Goal: Task Accomplishment & Management: Complete application form

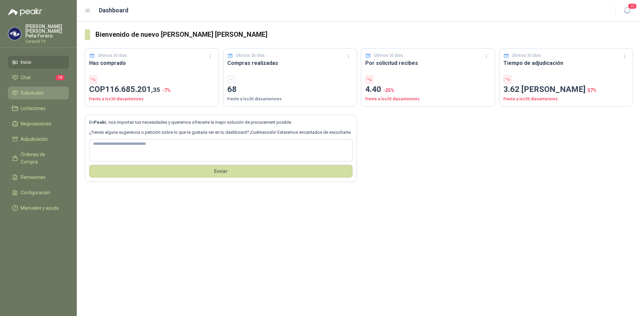
click at [32, 89] on span "Solicitudes" at bounding box center [32, 92] width 23 height 7
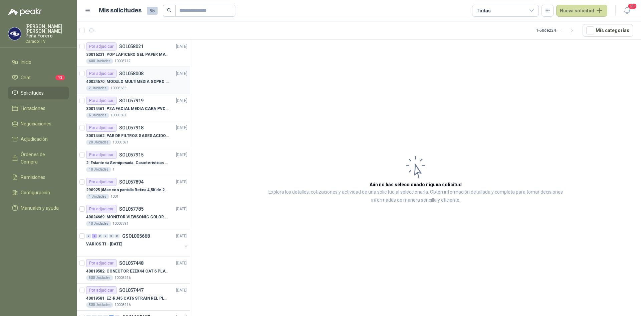
click at [148, 81] on p "40024670 | MODULO MULTIMEDIA GOPRO HERO 12 BLACK" at bounding box center [127, 81] width 83 height 6
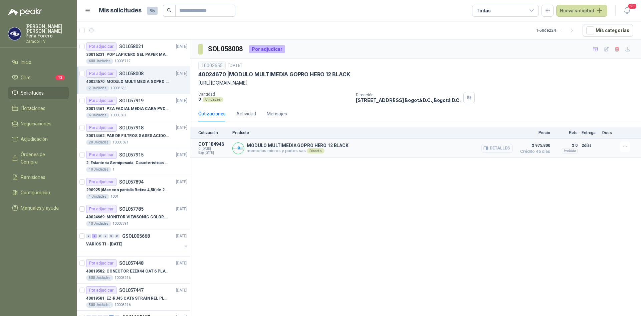
click at [506, 148] on button "Detalles" at bounding box center [496, 148] width 31 height 9
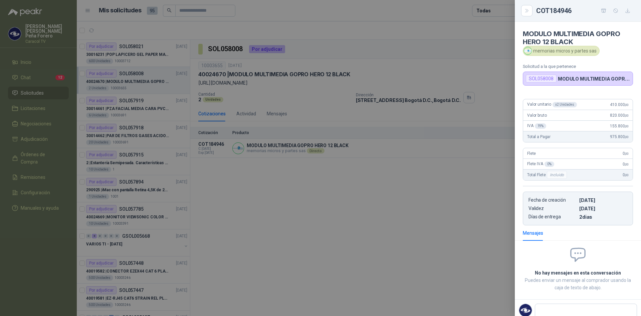
click at [474, 169] on div at bounding box center [320, 158] width 641 height 316
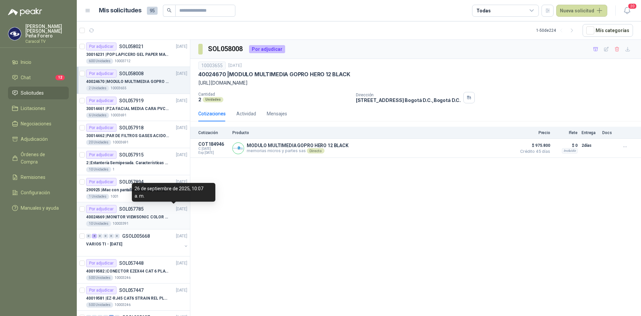
scroll to position [33, 0]
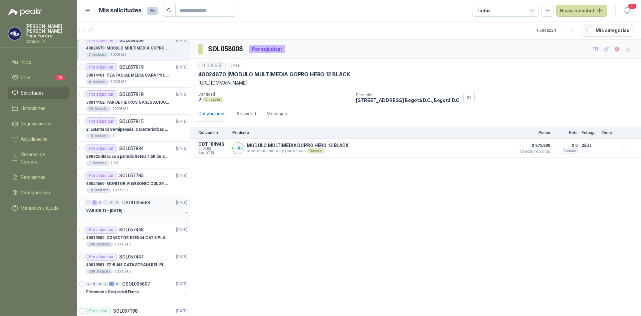
click at [104, 206] on div "VARIOS TI - [DATE]" at bounding box center [134, 210] width 96 height 8
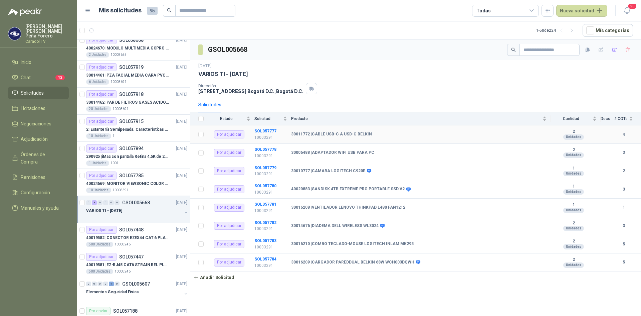
click at [318, 135] on b "30011772 | CABLE USB-C A USB-C BELKIN" at bounding box center [331, 134] width 81 height 5
click at [267, 129] on b "SOL057777" at bounding box center [265, 131] width 22 height 5
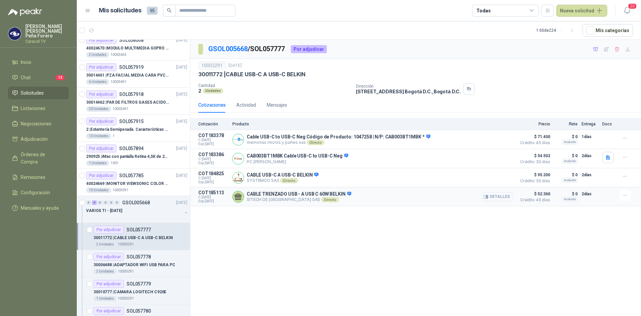
click at [487, 196] on icon "button" at bounding box center [485, 196] width 5 height 5
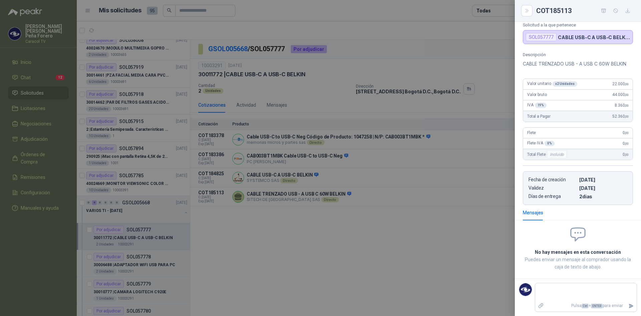
scroll to position [49, 0]
click at [386, 214] on div at bounding box center [320, 158] width 641 height 316
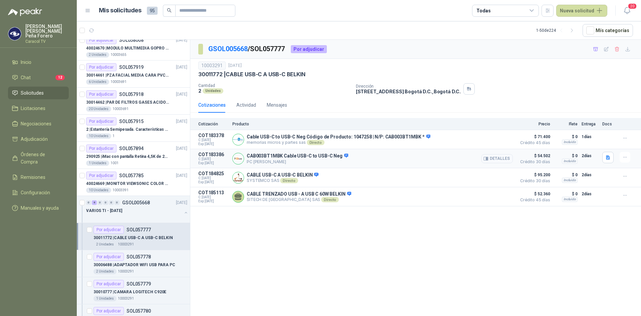
click at [492, 158] on button "Detalles" at bounding box center [496, 158] width 31 height 9
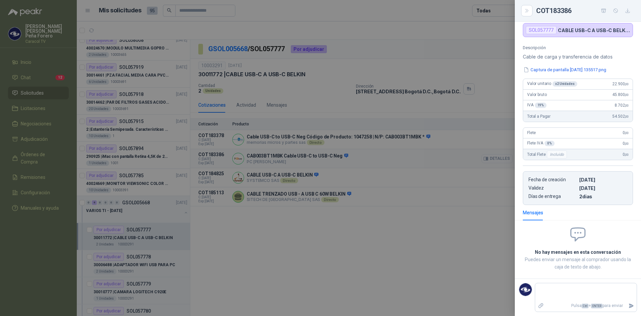
scroll to position [48, 0]
click at [589, 71] on button "Captura de pantalla [DATE] 135517.png" at bounding box center [565, 69] width 84 height 7
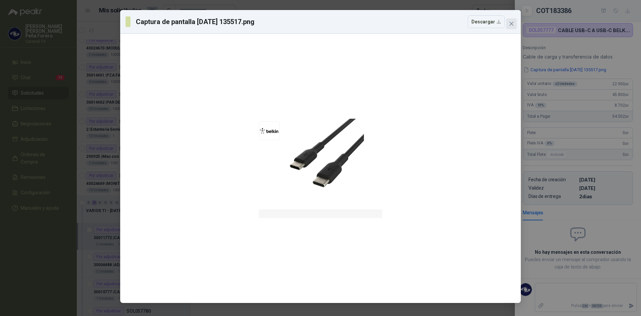
click at [510, 23] on icon "close" at bounding box center [511, 23] width 5 height 5
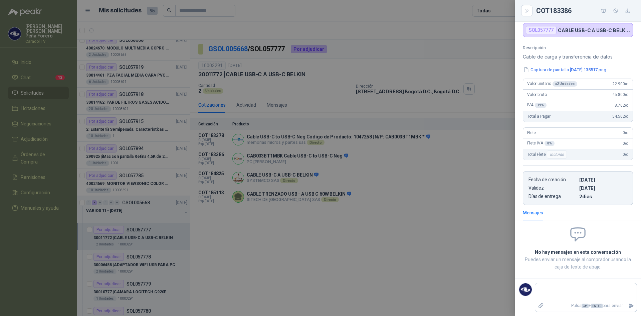
click at [424, 221] on div at bounding box center [320, 158] width 641 height 316
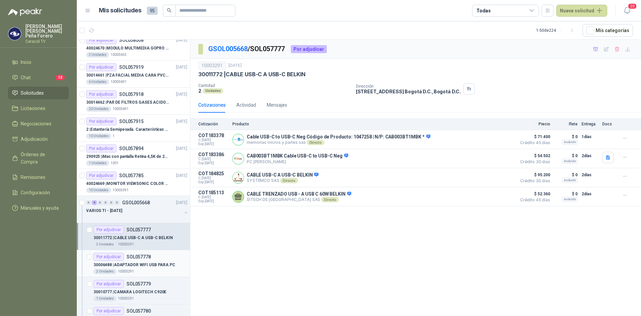
click at [148, 265] on p "30006488 | ADAPTADOR WIFI USB PARA PC" at bounding box center [134, 264] width 82 height 6
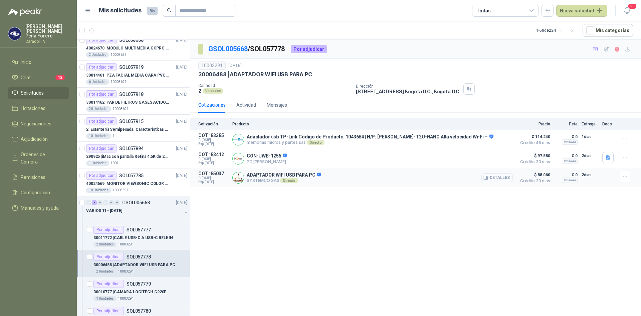
click at [502, 180] on button "Detalles" at bounding box center [496, 177] width 31 height 9
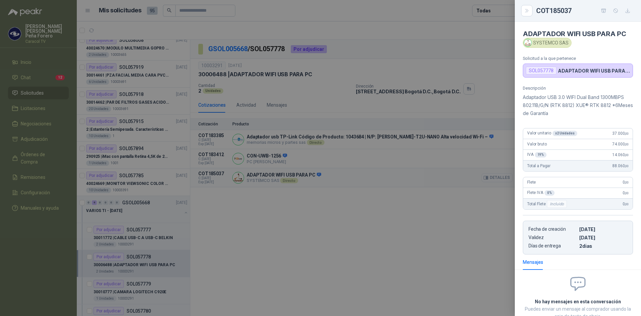
scroll to position [46, 0]
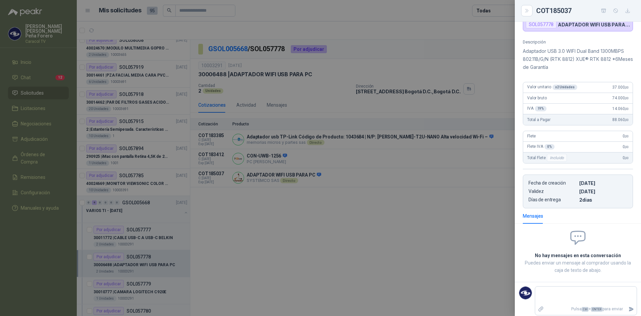
click at [446, 208] on div at bounding box center [320, 158] width 641 height 316
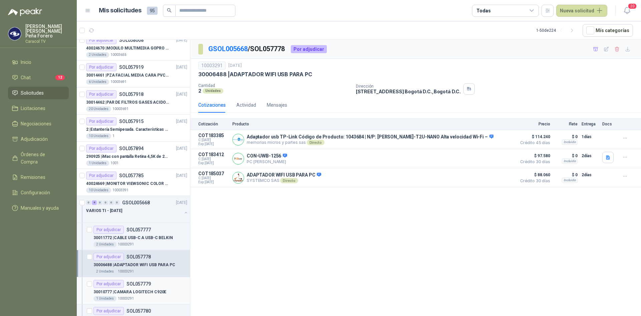
click at [146, 295] on div "30010777 | CAMARA LOGITECH C920E" at bounding box center [140, 291] width 94 height 8
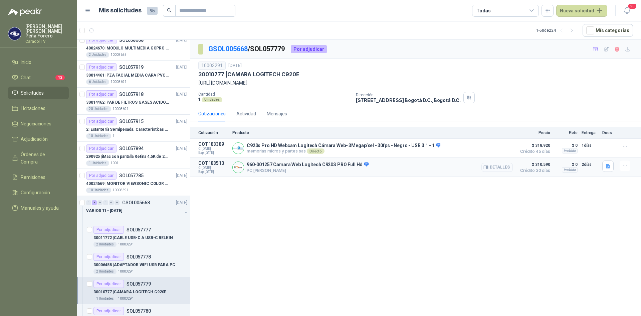
click at [484, 165] on icon "button" at bounding box center [485, 167] width 5 height 5
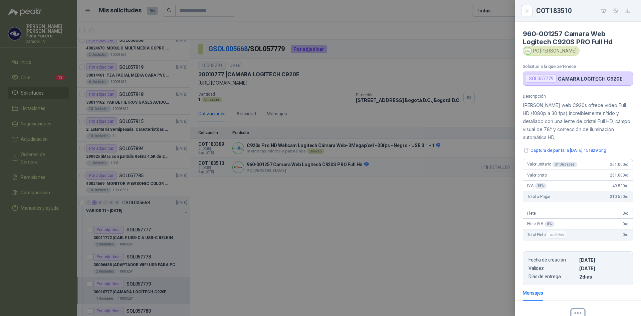
scroll to position [77, 0]
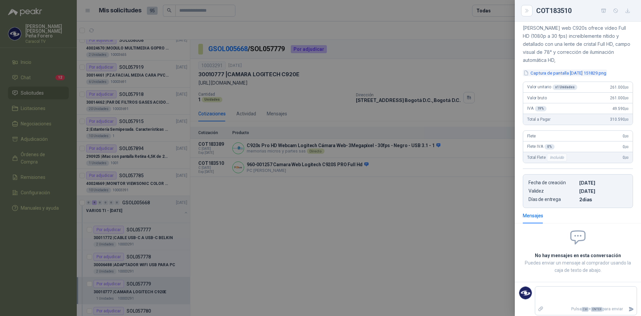
click at [571, 70] on button "Captura de pantalla [DATE] 151829.png" at bounding box center [565, 72] width 84 height 7
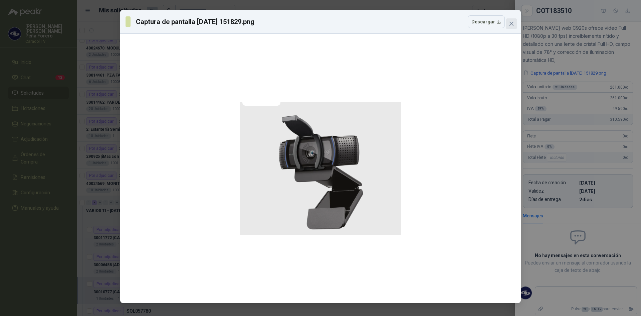
click at [515, 22] on span "Close" at bounding box center [511, 23] width 11 height 5
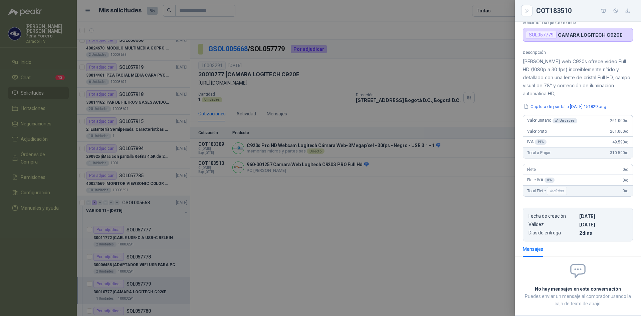
click at [269, 219] on div at bounding box center [320, 158] width 641 height 316
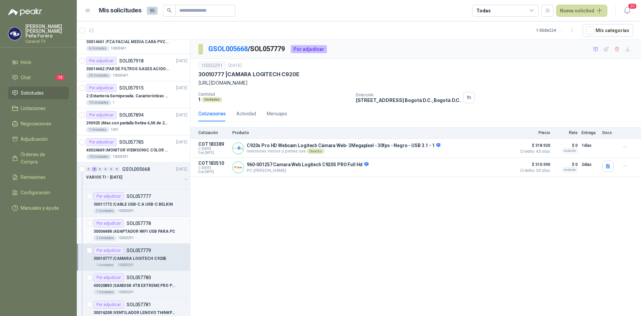
scroll to position [100, 0]
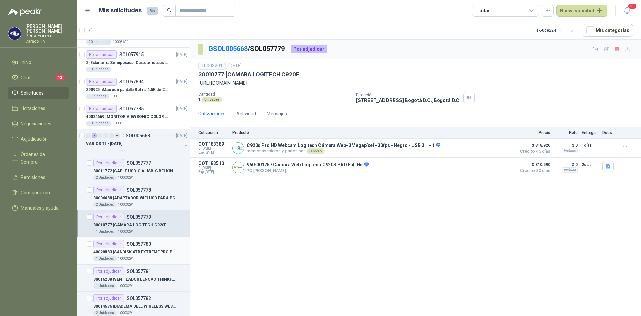
click at [135, 251] on p "40020883 | SANDISK 4TB EXTREME PRO PORTABLE SSD V2" at bounding box center [134, 252] width 83 height 6
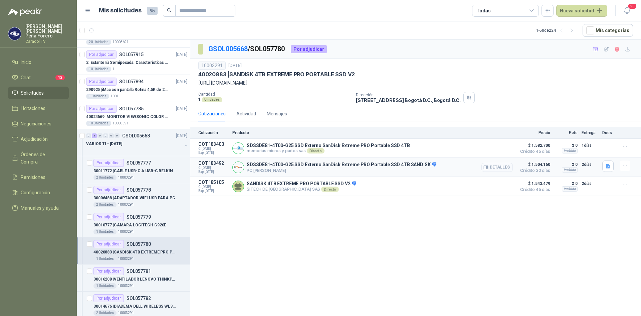
click at [497, 168] on button "Detalles" at bounding box center [496, 167] width 31 height 9
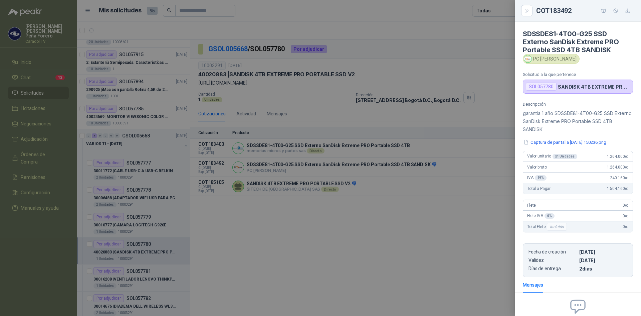
scroll to position [69, 0]
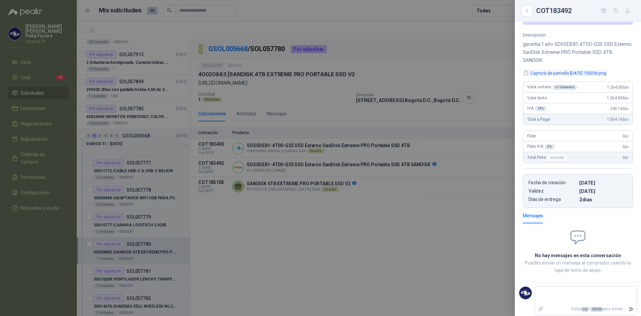
click at [578, 71] on button "Captura de pantalla [DATE] 150236.png" at bounding box center [565, 72] width 84 height 7
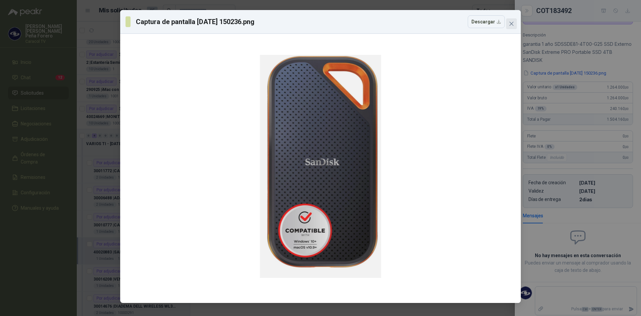
click at [515, 20] on button "Close" at bounding box center [511, 23] width 11 height 11
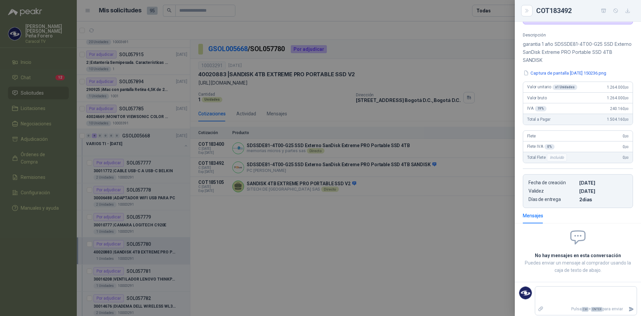
click at [390, 184] on div at bounding box center [320, 158] width 641 height 316
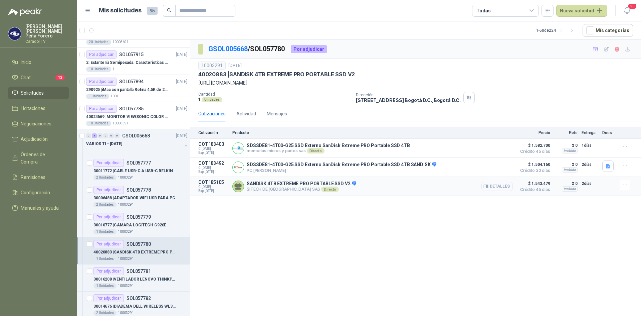
click at [503, 190] on button "Detalles" at bounding box center [496, 186] width 31 height 9
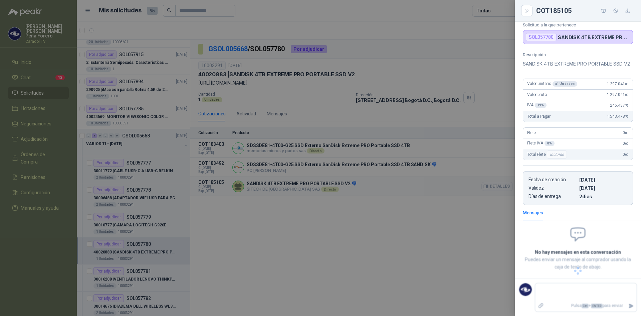
scroll to position [49, 0]
click at [412, 251] on div at bounding box center [320, 158] width 641 height 316
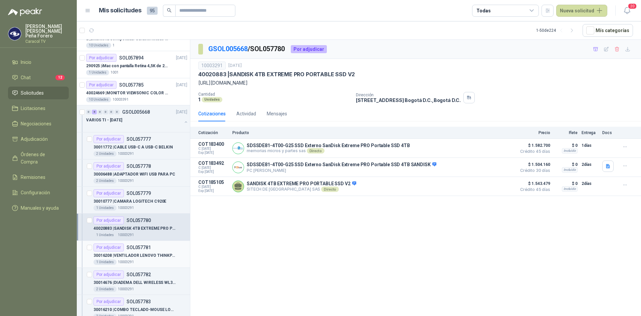
scroll to position [167, 0]
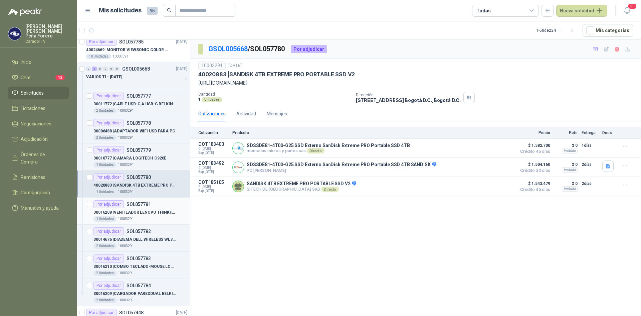
click at [157, 210] on p "30016208 | VENTILADOR LENOVO THINKPAD L480 FAN1212" at bounding box center [134, 212] width 83 height 6
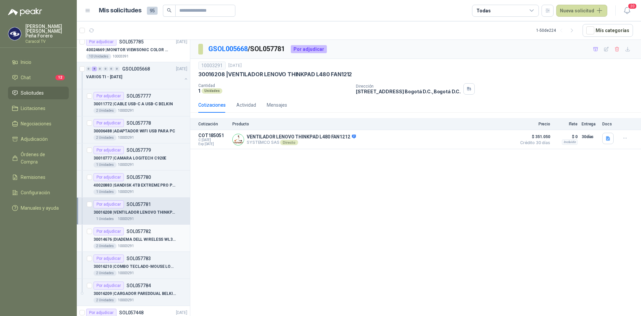
click at [142, 240] on p "30014676 | DIADEMA DELL WIRELESS WL3024" at bounding box center [134, 239] width 83 height 6
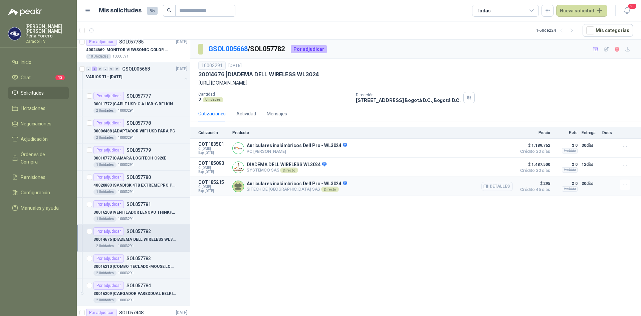
click at [499, 186] on button "Detalles" at bounding box center [496, 186] width 31 height 9
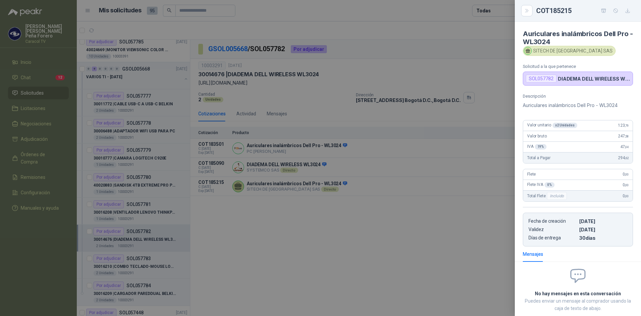
click at [457, 225] on div at bounding box center [320, 158] width 641 height 316
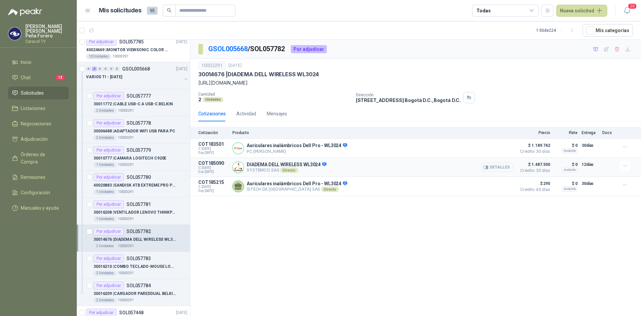
click at [499, 168] on button "Detalles" at bounding box center [496, 167] width 31 height 9
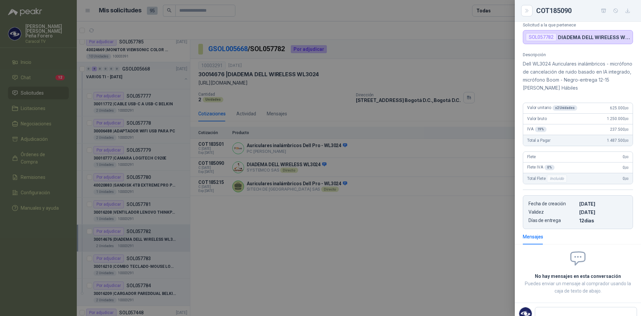
click at [489, 226] on div at bounding box center [320, 158] width 641 height 316
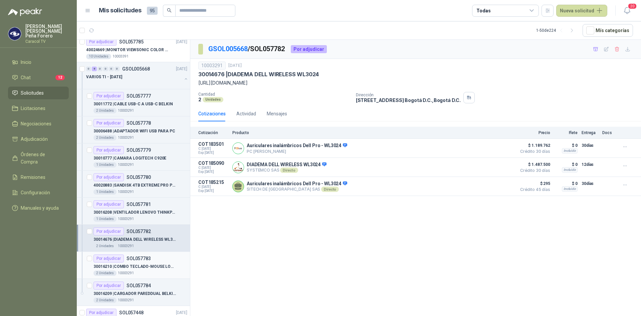
click at [140, 267] on p "30016210 | COMBO TECLADO-MOUSE LOGITECH INLAM MK295" at bounding box center [134, 266] width 83 height 6
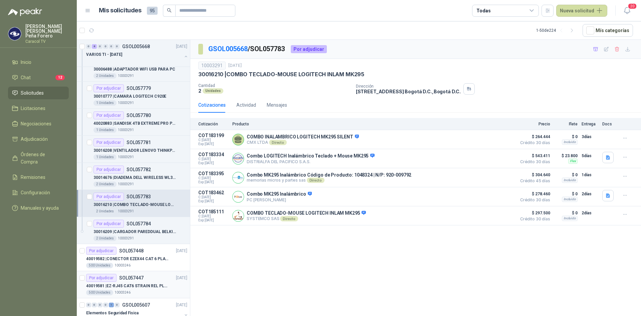
scroll to position [234, 0]
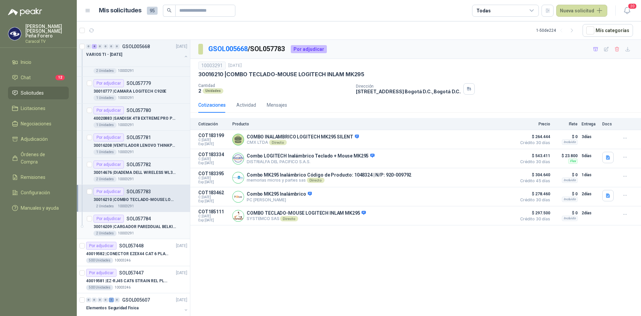
click at [129, 223] on p "30016209 | CARGADOR PAREDDUAL BELKIN 68W WCH003DQWH" at bounding box center [134, 226] width 83 height 6
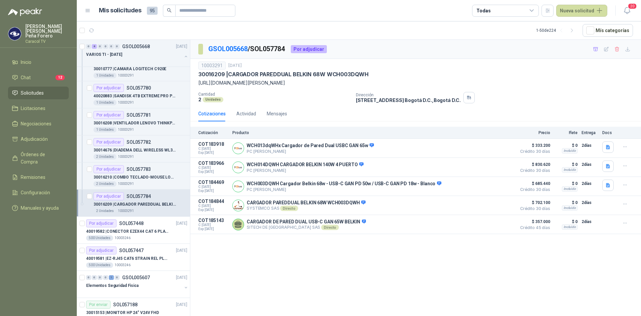
scroll to position [267, 0]
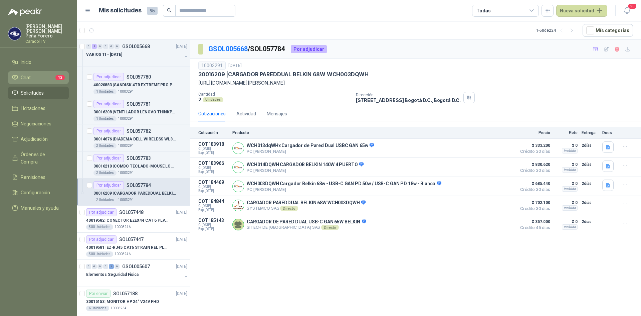
click at [41, 75] on li "Chat 12" at bounding box center [38, 77] width 53 height 7
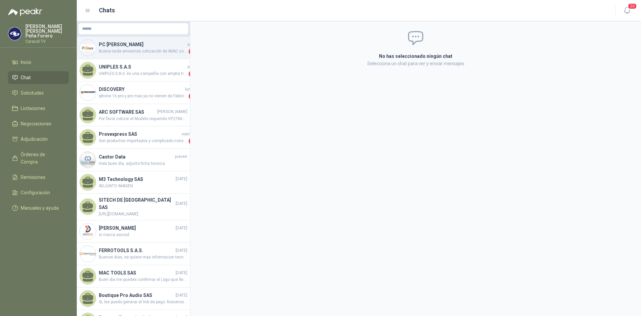
click at [122, 39] on div "PC QUICK ayer Buena tarde enviamos cotización de IMAC color Plata. Disponible p…" at bounding box center [133, 48] width 113 height 22
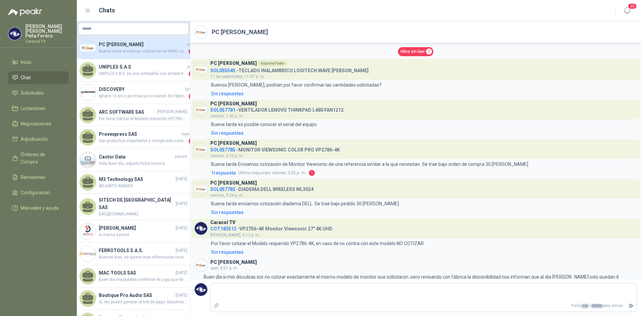
scroll to position [60, 0]
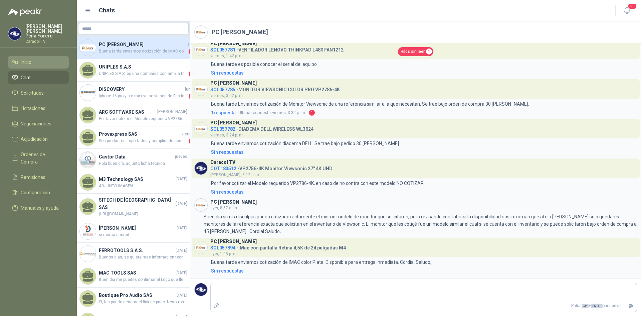
click at [34, 58] on li "Inicio" at bounding box center [38, 61] width 53 height 7
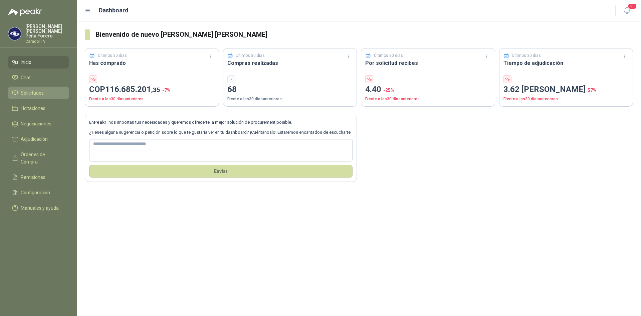
click at [34, 89] on span "Solicitudes" at bounding box center [32, 92] width 23 height 7
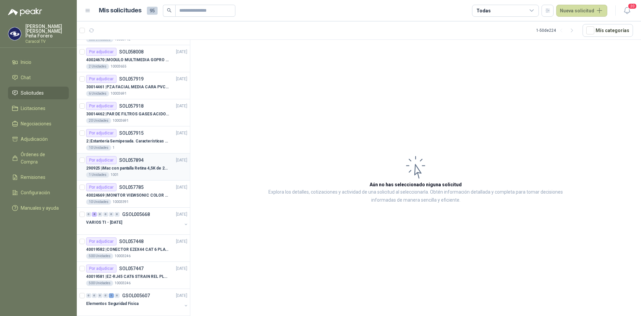
scroll to position [33, 0]
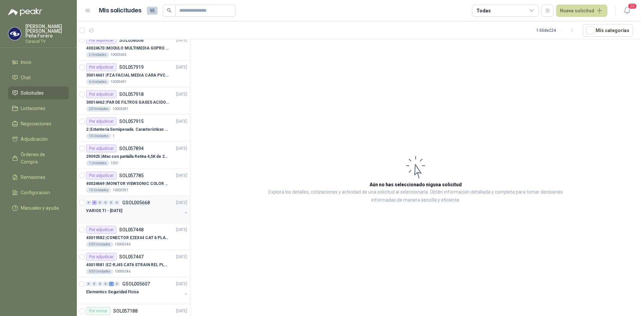
click at [122, 209] on p "VARIOS TI - [DATE]" at bounding box center [104, 210] width 36 height 6
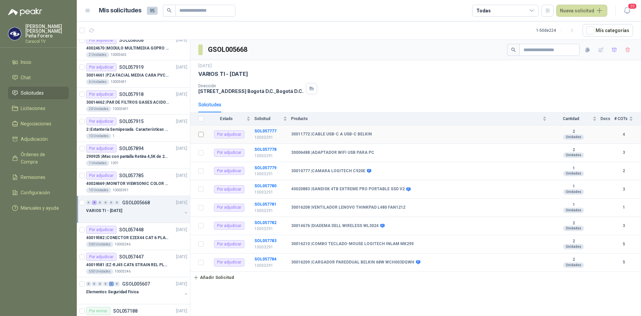
click at [198, 137] on label at bounding box center [200, 134] width 5 height 7
click at [265, 130] on b "SOL057777" at bounding box center [265, 131] width 22 height 5
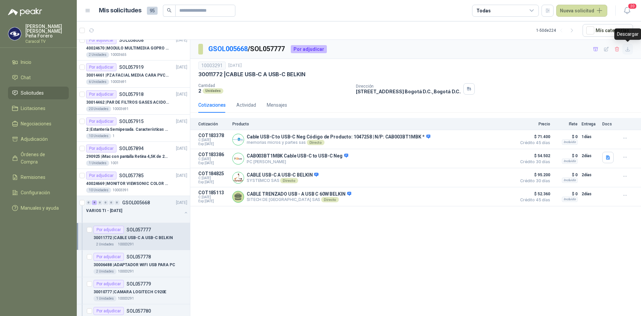
click at [629, 48] on icon "button" at bounding box center [628, 49] width 6 height 6
click at [138, 256] on p "SOL057778" at bounding box center [139, 256] width 24 height 5
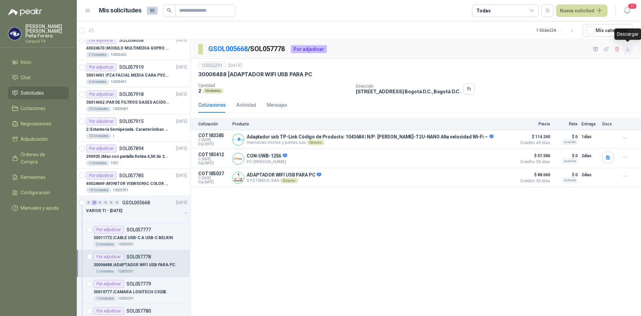
click at [627, 48] on icon "button" at bounding box center [628, 49] width 6 height 6
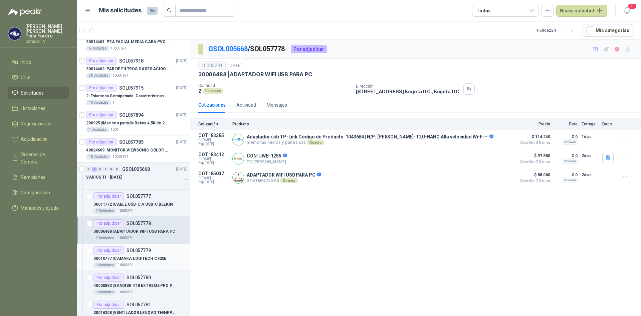
click at [130, 256] on p "30010777 | CAMARA LOGITECH C920E" at bounding box center [129, 258] width 73 height 6
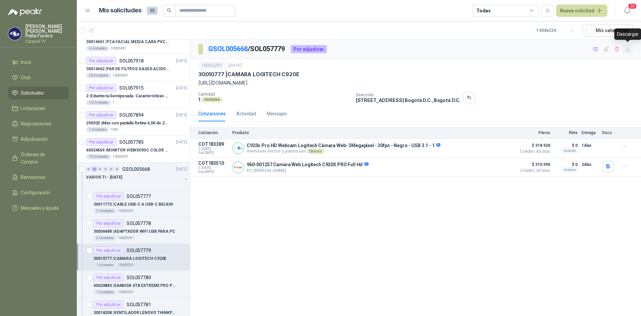
click at [629, 50] on icon "button" at bounding box center [628, 49] width 6 height 6
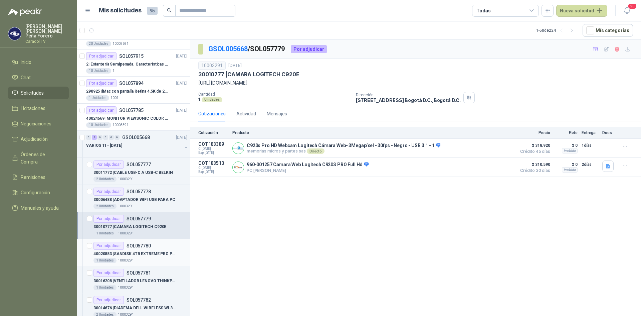
scroll to position [100, 0]
click at [141, 247] on div "Por adjudicar SOL057780" at bounding box center [121, 244] width 57 height 8
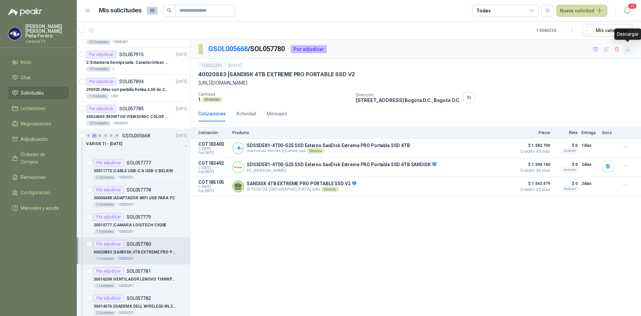
click at [630, 50] on icon "button" at bounding box center [628, 49] width 4 height 4
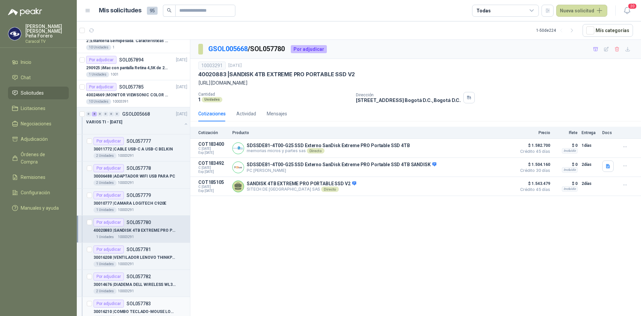
scroll to position [134, 0]
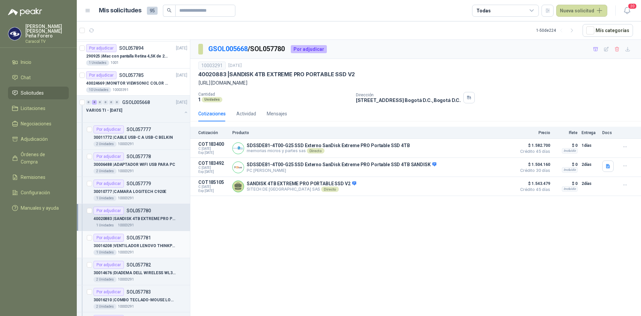
click at [156, 243] on p "30016208 | VENTILADOR LENOVO THINKPAD L480 FAN1212" at bounding box center [134, 245] width 83 height 6
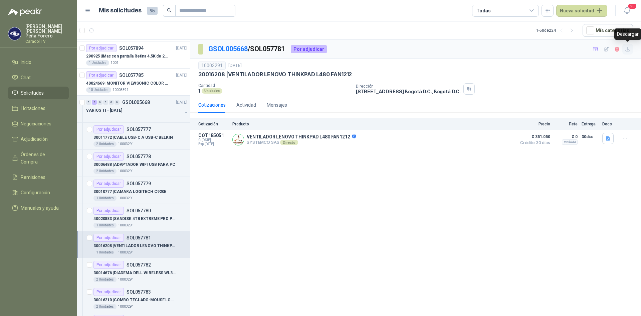
click at [630, 49] on icon "button" at bounding box center [628, 49] width 6 height 6
click at [148, 273] on p "30014676 | DIADEMA DELL WIRELESS WL3024" at bounding box center [134, 272] width 83 height 6
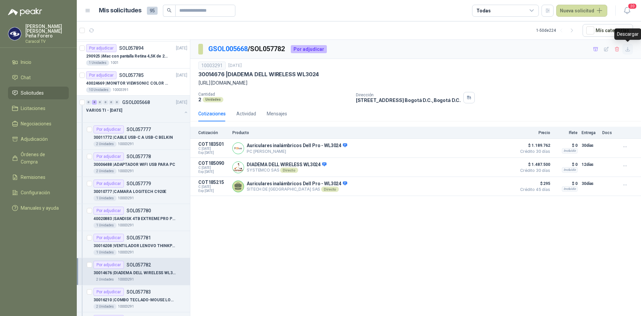
click at [632, 49] on button "button" at bounding box center [627, 49] width 11 height 11
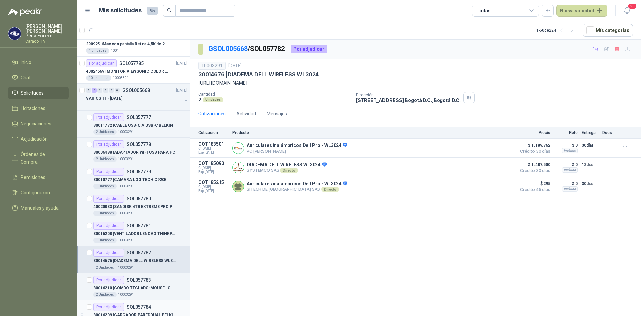
scroll to position [167, 0]
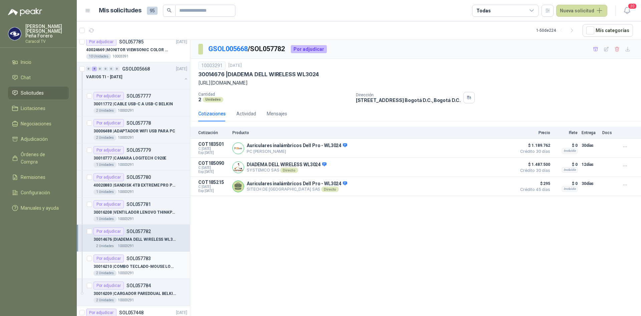
click at [163, 264] on p "30016210 | COMBO TECLADO-MOUSE LOGITECH INLAM MK295" at bounding box center [134, 266] width 83 height 6
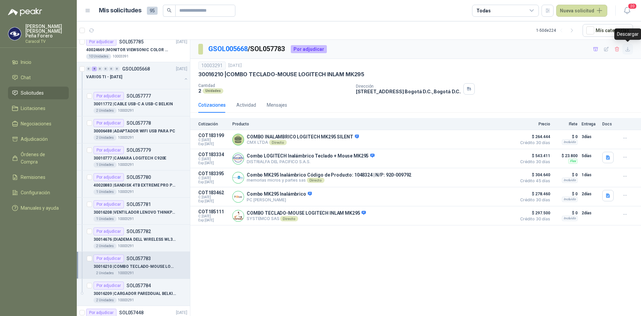
click at [625, 47] on icon "button" at bounding box center [628, 49] width 6 height 6
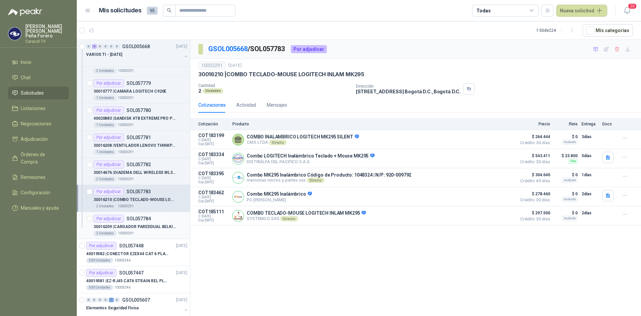
click at [152, 223] on p "30016209 | CARGADOR PAREDDUAL BELKIN 68W WCH003DQWH" at bounding box center [134, 226] width 83 height 6
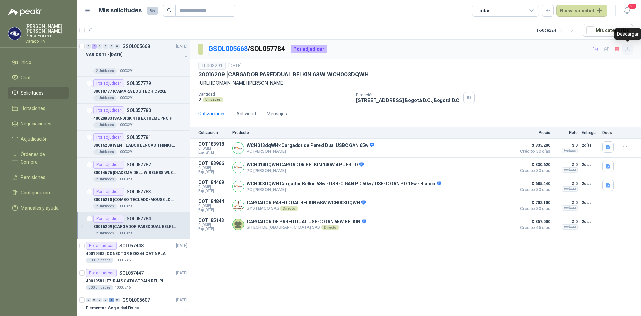
click at [628, 49] on icon "button" at bounding box center [628, 49] width 6 height 6
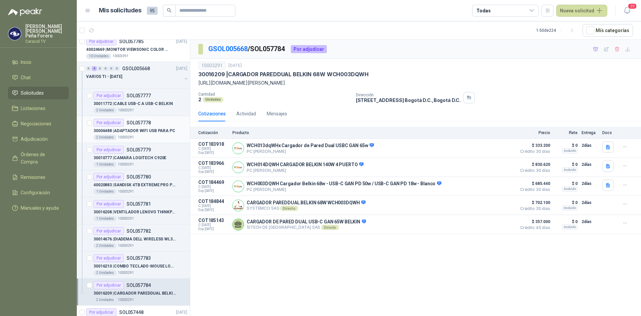
scroll to position [167, 0]
click at [86, 148] on article "Por adjudicar SOL057779 30010777 | CAMARA LOGITECH C920E 1 Unidades 10003291" at bounding box center [133, 156] width 113 height 27
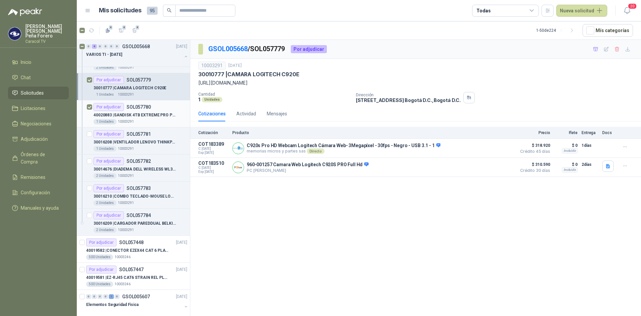
scroll to position [234, 0]
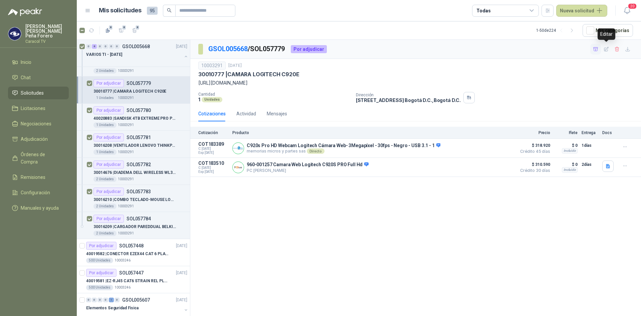
click at [599, 49] on button "button" at bounding box center [595, 49] width 11 height 11
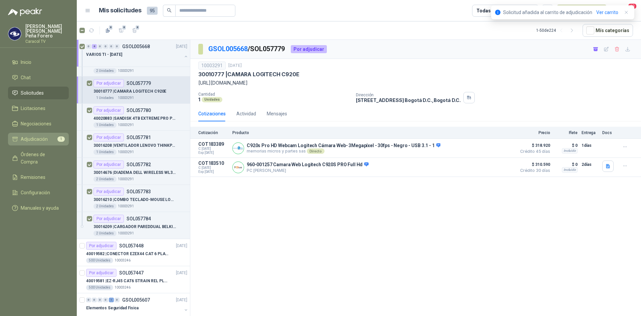
click at [39, 135] on span "Adjudicación" at bounding box center [34, 138] width 27 height 7
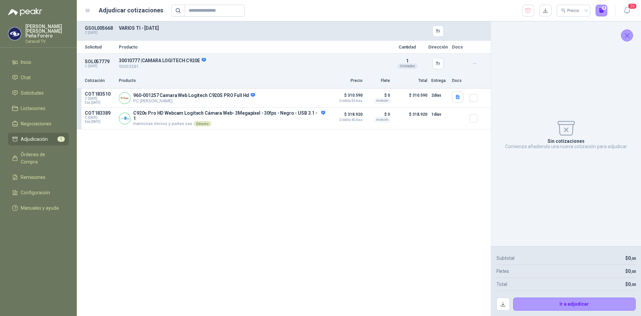
click at [28, 135] on span "Adjudicación" at bounding box center [34, 138] width 27 height 7
click at [33, 89] on span "Solicitudes" at bounding box center [32, 92] width 23 height 7
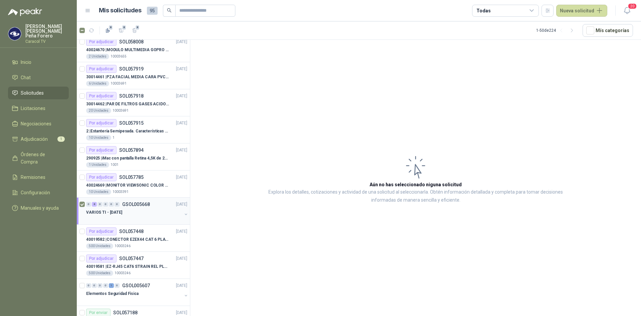
scroll to position [67, 0]
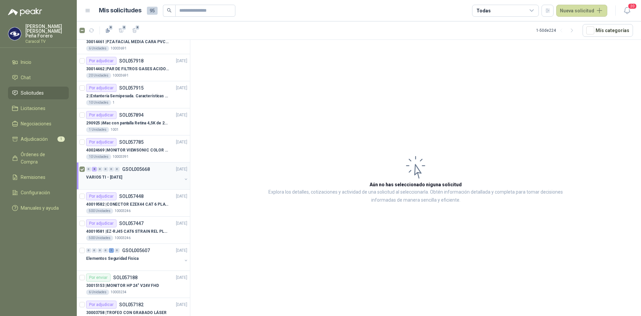
click at [139, 175] on div "VARIOS TI - [DATE]" at bounding box center [134, 177] width 96 height 8
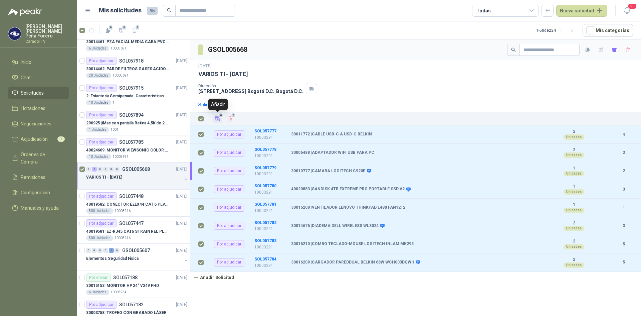
click at [216, 119] on icon "Añadir" at bounding box center [217, 119] width 5 height 4
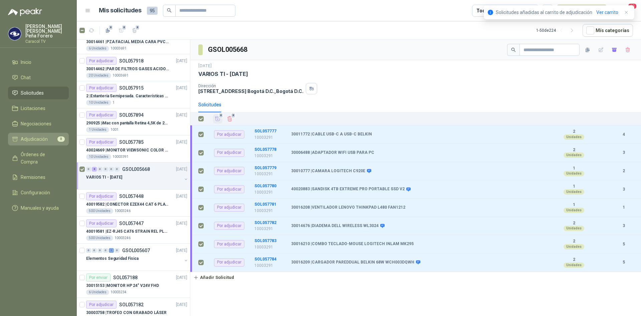
click at [36, 135] on span "Adjudicación" at bounding box center [34, 138] width 27 height 7
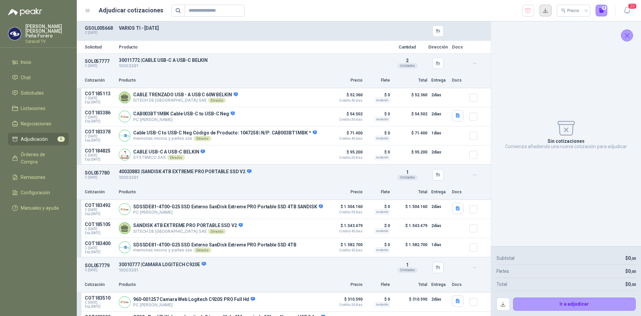
click at [549, 12] on button "button" at bounding box center [546, 11] width 12 height 12
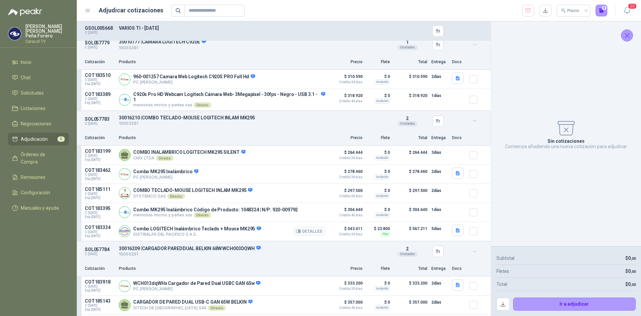
scroll to position [301, 0]
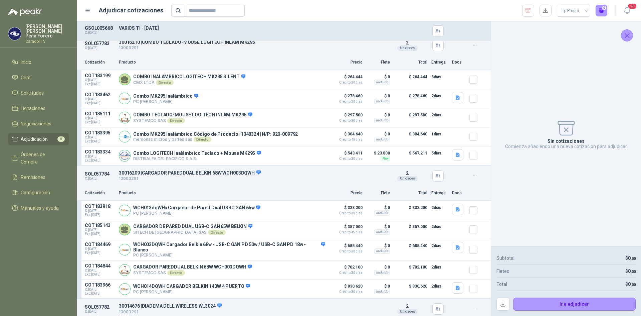
click at [584, 167] on div "Sin cotizaciones Comienza añadiendo una nueva cotización para adjudicar" at bounding box center [566, 134] width 139 height 214
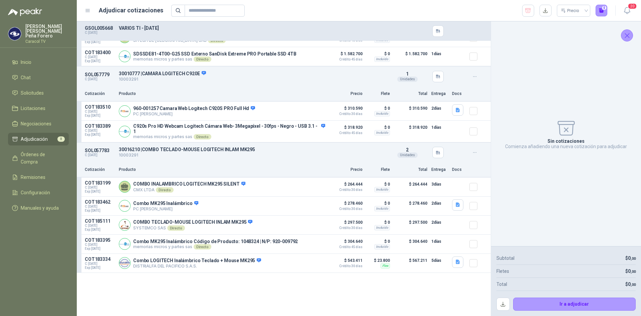
scroll to position [96, 0]
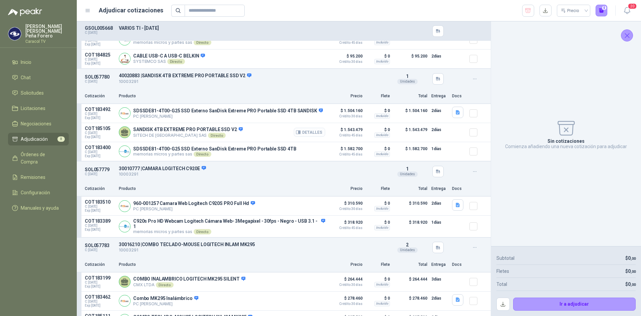
click at [305, 136] on button "Detalles" at bounding box center [309, 132] width 31 height 9
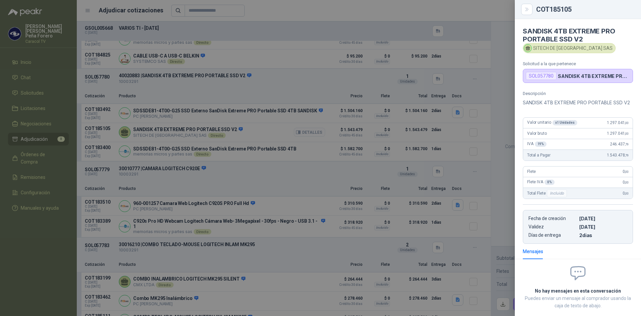
scroll to position [43, 0]
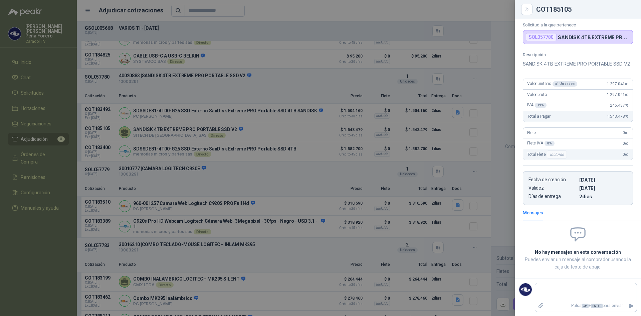
click at [349, 117] on div at bounding box center [320, 158] width 641 height 316
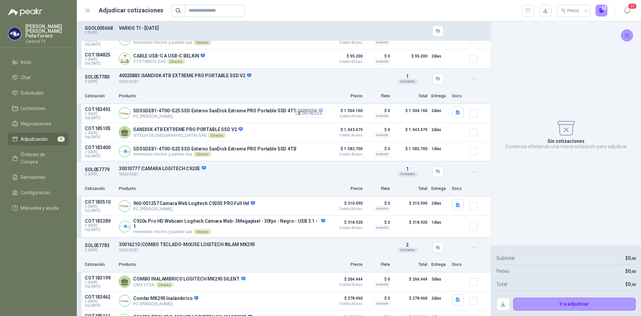
click at [307, 115] on button "Detalles" at bounding box center [309, 113] width 31 height 9
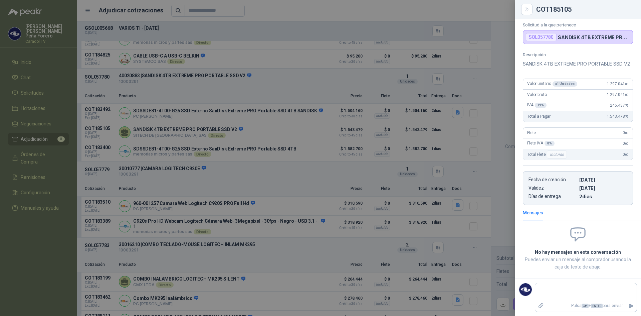
scroll to position [51, 0]
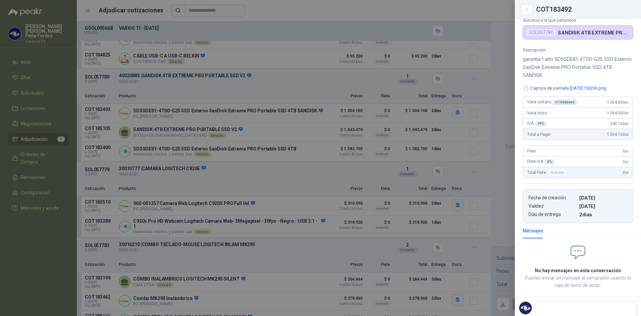
click at [256, 152] on div at bounding box center [320, 158] width 641 height 316
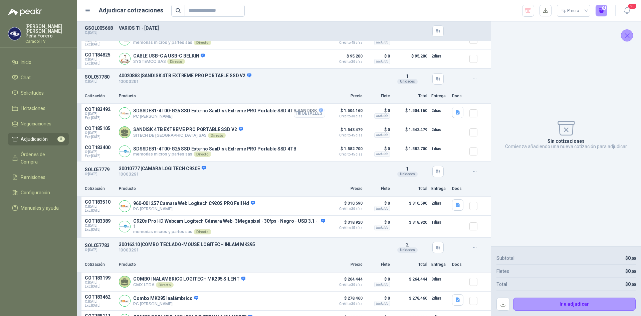
click at [305, 118] on button "Detalles" at bounding box center [309, 113] width 31 height 9
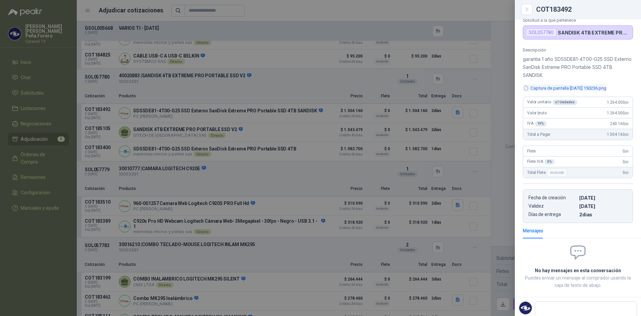
click at [574, 86] on button "Captura de pantalla [DATE] 150236.png" at bounding box center [565, 87] width 84 height 7
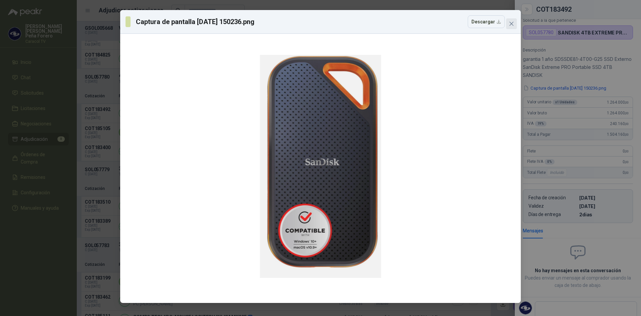
click at [514, 23] on span "Close" at bounding box center [511, 23] width 11 height 5
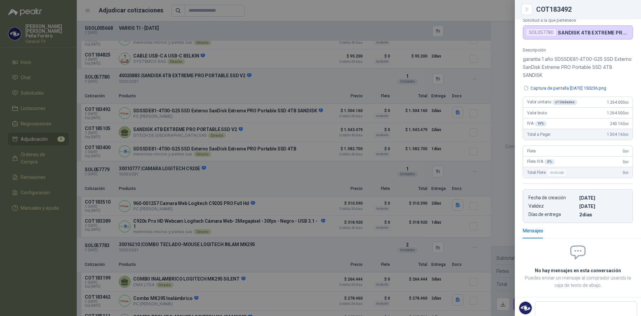
click at [301, 205] on div at bounding box center [320, 158] width 641 height 316
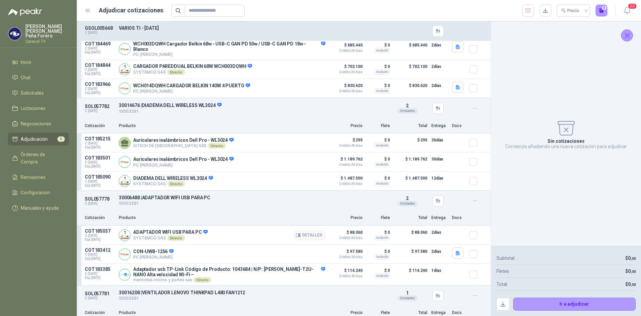
scroll to position [530, 0]
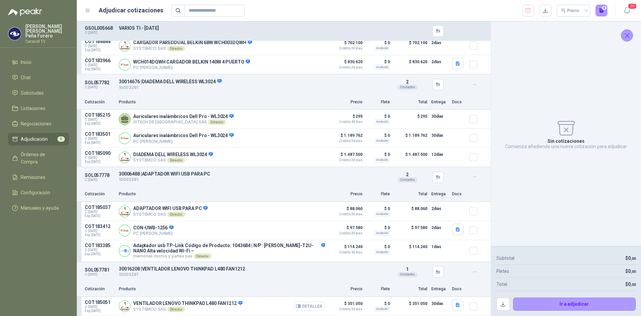
click at [301, 304] on button "Detalles" at bounding box center [309, 305] width 31 height 9
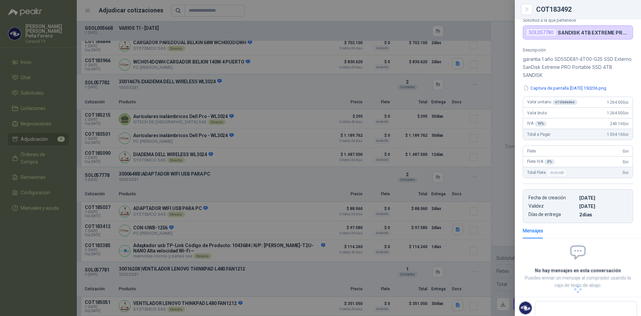
scroll to position [43, 0]
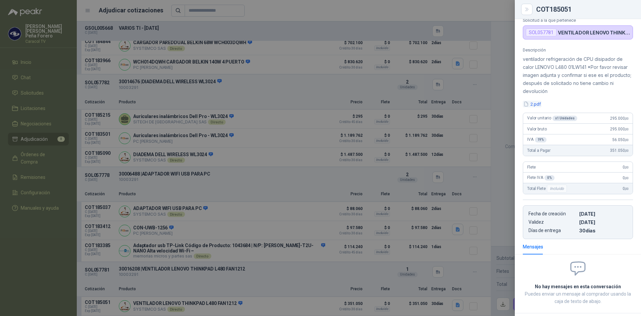
click at [531, 106] on button "2.pdf" at bounding box center [532, 104] width 19 height 7
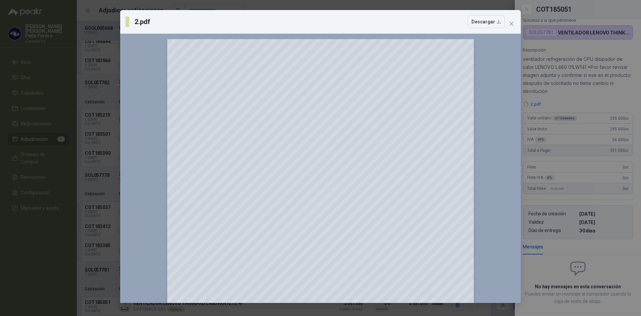
drag, startPoint x: 583, startPoint y: 107, endPoint x: 584, endPoint y: 103, distance: 3.5
click at [584, 106] on div "2.pdf Descargar 150 %" at bounding box center [320, 158] width 641 height 316
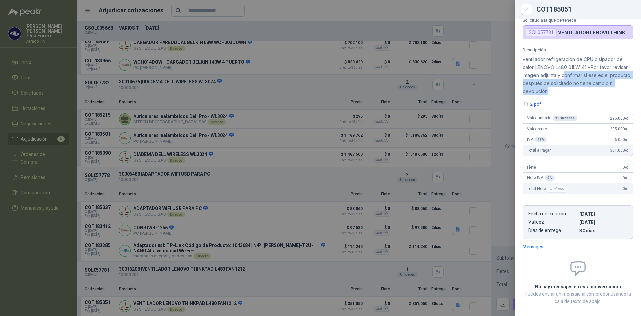
drag, startPoint x: 580, startPoint y: 75, endPoint x: 570, endPoint y: 91, distance: 18.8
click at [570, 91] on p "ventilador refrigeración de CPU disipador de calor LENOVO L480 01LW141 *Por fav…" at bounding box center [578, 75] width 110 height 40
drag, startPoint x: 578, startPoint y: 75, endPoint x: 579, endPoint y: 88, distance: 12.7
click at [579, 88] on p "ventilador refrigeración de CPU disipador de calor LENOVO L480 01LW141 *Por fav…" at bounding box center [578, 75] width 110 height 40
copy p "confirmar si ese es el producto; después de solicitado no tiene cambio ni devol…"
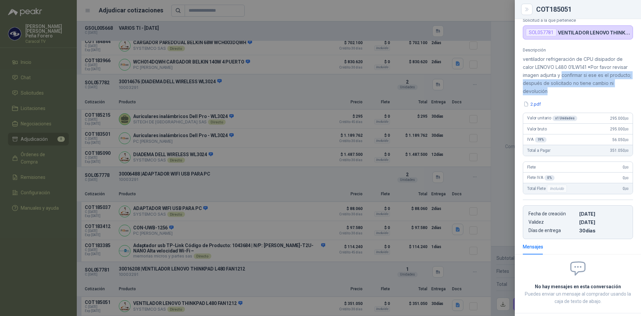
click at [254, 176] on div at bounding box center [320, 158] width 641 height 316
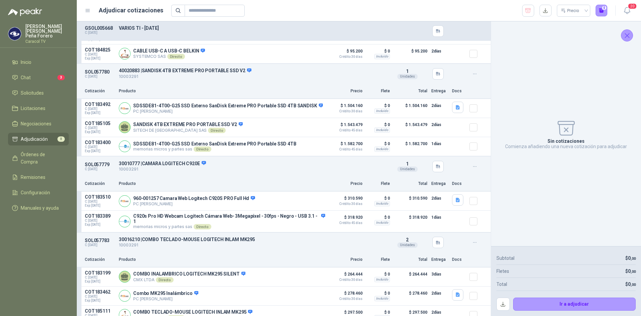
scroll to position [0, 0]
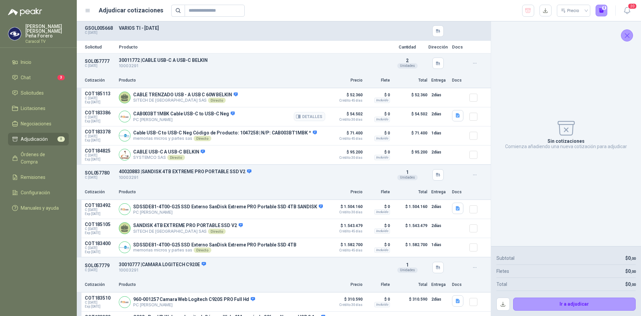
click at [288, 116] on div "CAB003BT1MBK Cable USB-C to USB-C Neg PC QUICK Detalles" at bounding box center [222, 116] width 206 height 13
click at [298, 115] on button "Detalles" at bounding box center [309, 116] width 31 height 9
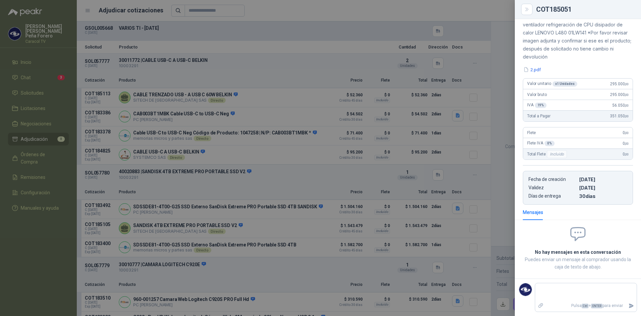
scroll to position [46, 0]
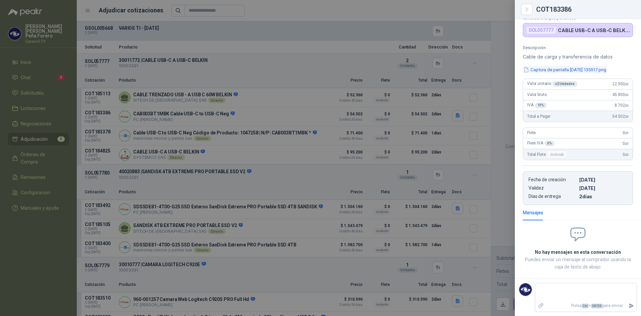
click at [598, 70] on button "Captura de pantalla [DATE] 135517.png" at bounding box center [565, 69] width 84 height 7
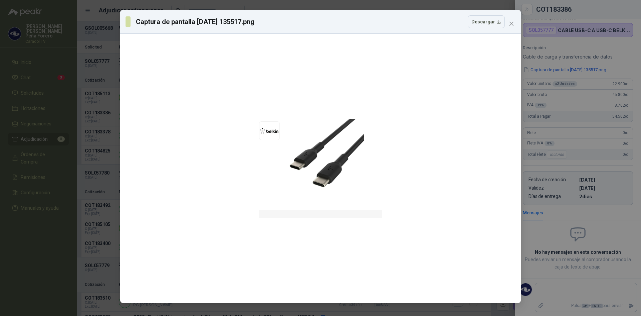
click at [517, 23] on div "Captura de pantalla [DATE] 135517.png Descargar" at bounding box center [320, 22] width 401 height 24
click at [513, 24] on icon "close" at bounding box center [511, 23] width 5 height 5
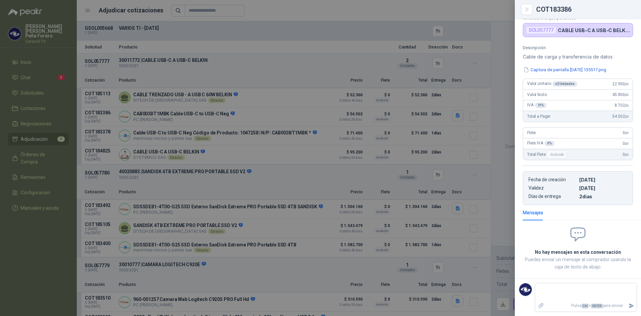
click at [274, 127] on div at bounding box center [320, 158] width 641 height 316
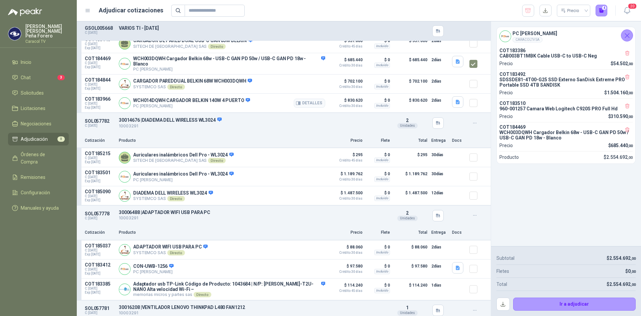
scroll to position [430, 0]
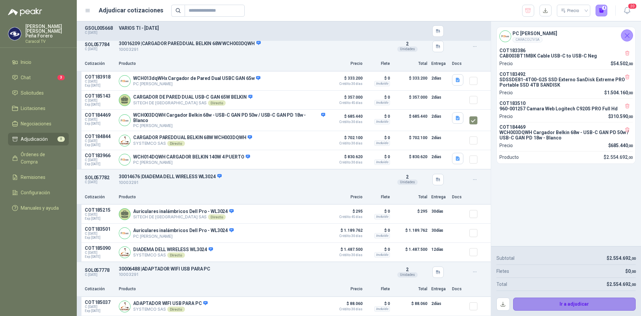
click at [588, 304] on button "Ir a adjudicar" at bounding box center [574, 303] width 123 height 13
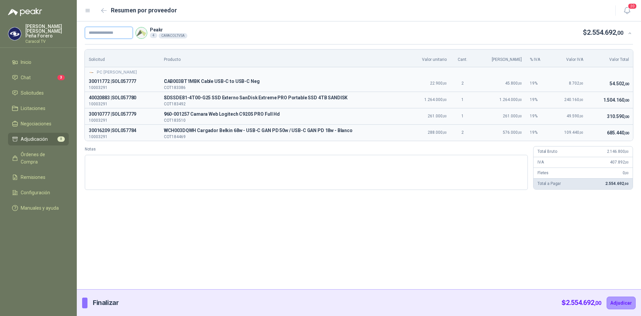
click at [108, 34] on input "text" at bounding box center [109, 33] width 48 height 12
paste input "**********"
type input "**********"
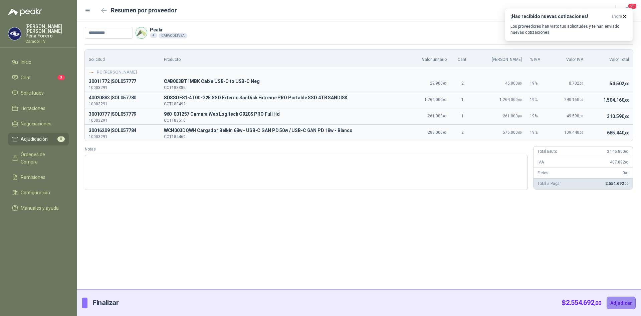
click at [622, 302] on button "Adjudicar" at bounding box center [621, 302] width 29 height 13
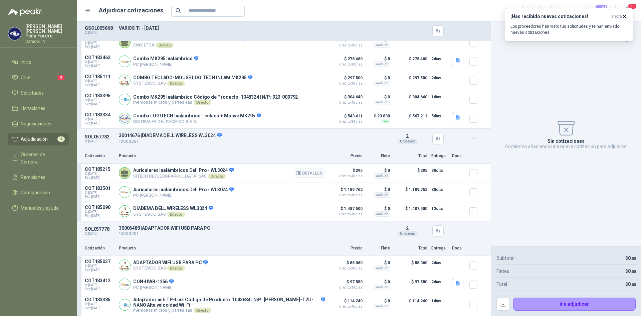
scroll to position [67, 0]
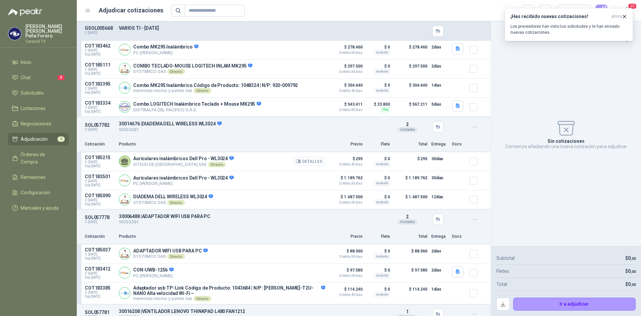
click at [309, 164] on button "Detalles" at bounding box center [309, 161] width 31 height 9
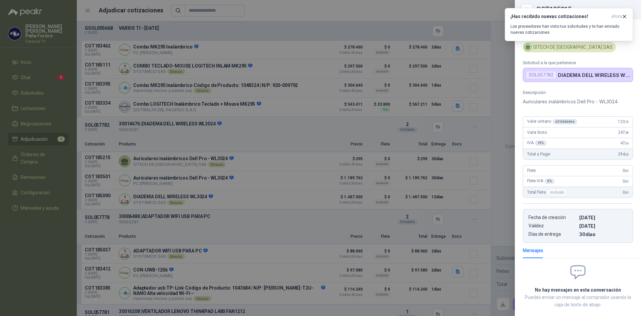
scroll to position [0, 0]
click at [475, 9] on div at bounding box center [320, 158] width 641 height 316
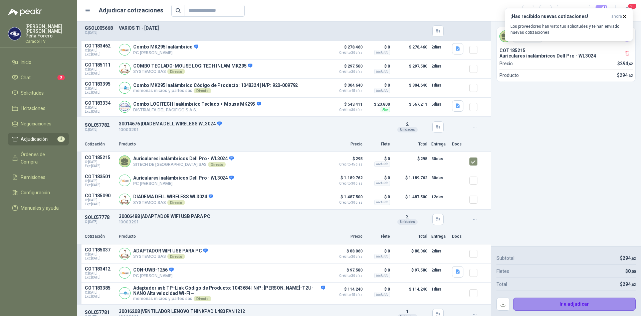
click at [554, 304] on button "Ir a adjudicar" at bounding box center [574, 303] width 123 height 13
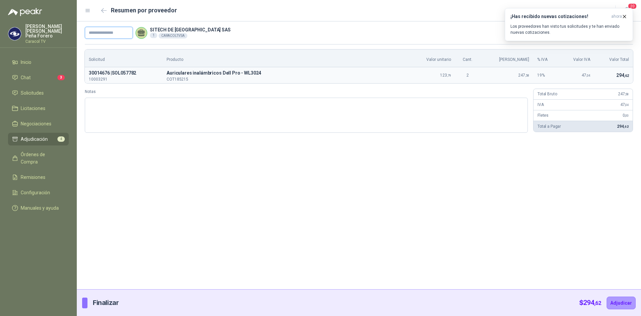
click at [90, 33] on input "text" at bounding box center [109, 33] width 48 height 12
paste input "**********"
type input "**********"
click at [620, 303] on button "Adjudicar" at bounding box center [621, 302] width 29 height 13
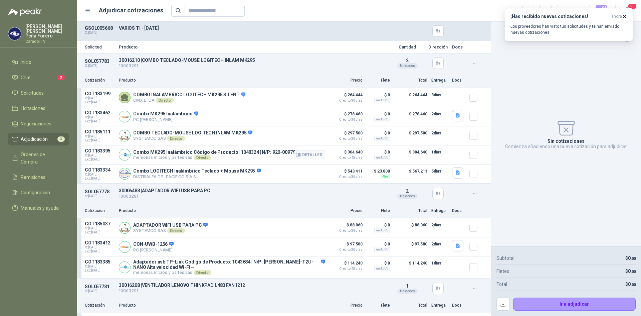
scroll to position [21, 0]
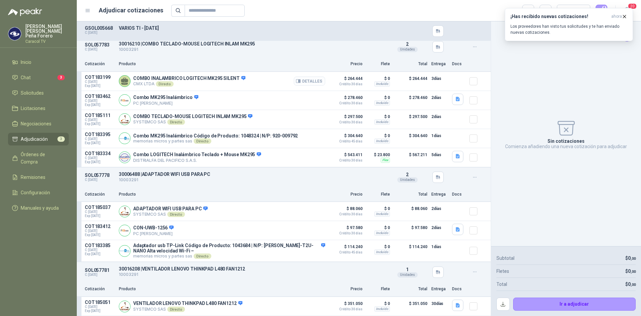
click at [305, 78] on button "Detalles" at bounding box center [309, 80] width 31 height 9
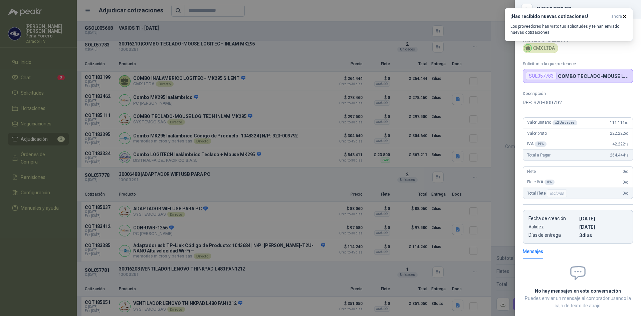
scroll to position [35, 0]
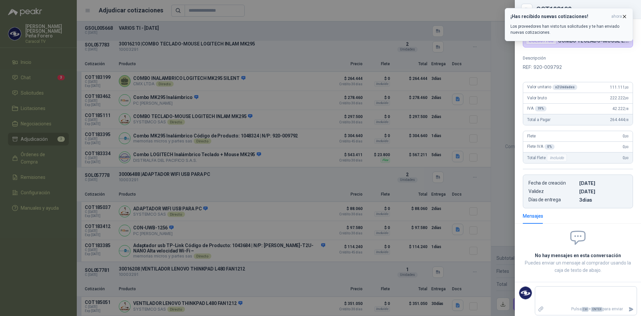
click at [625, 15] on icon "button" at bounding box center [625, 17] width 6 height 6
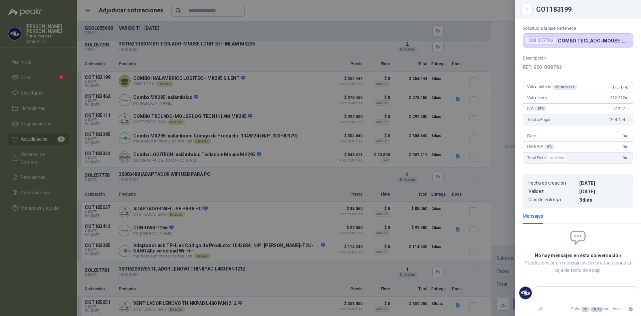
click at [491, 109] on div at bounding box center [320, 158] width 641 height 316
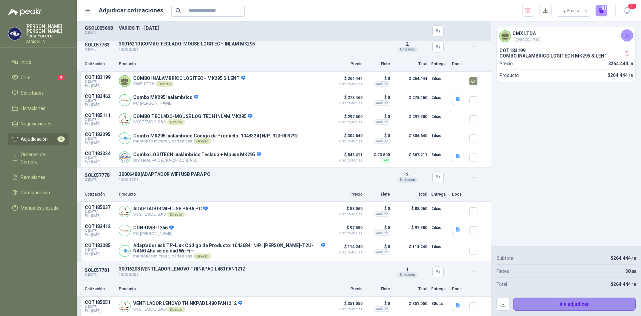
click at [600, 304] on button "Ir a adjudicar" at bounding box center [574, 303] width 123 height 13
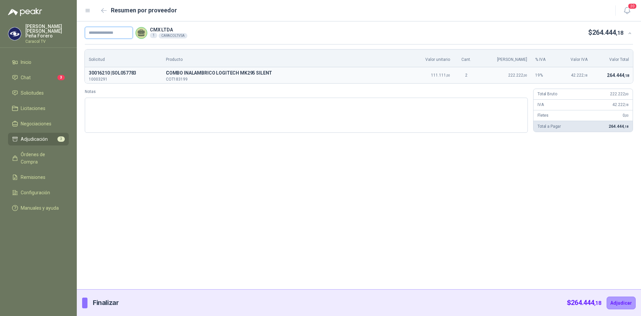
click at [113, 34] on input "text" at bounding box center [109, 33] width 48 height 12
paste input "**********"
type input "**********"
click at [625, 304] on button "Adjudicar" at bounding box center [621, 302] width 29 height 13
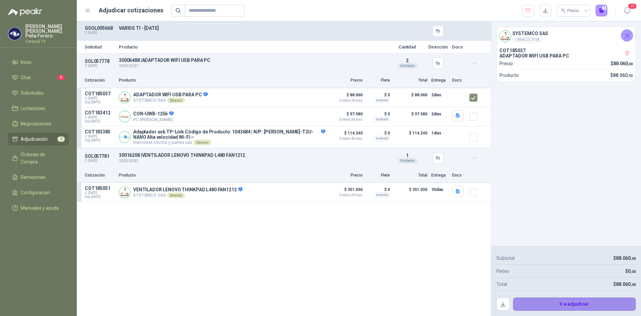
click at [599, 304] on button "Ir a adjudicar" at bounding box center [574, 303] width 123 height 13
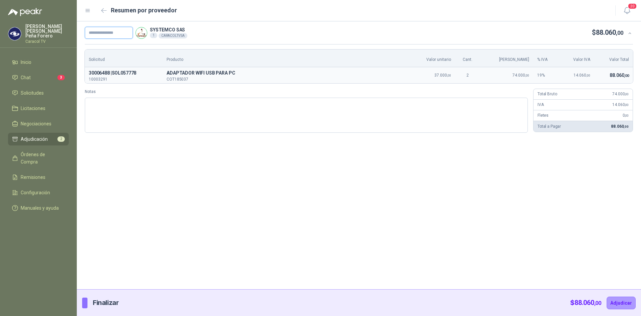
click at [109, 34] on input "text" at bounding box center [109, 33] width 48 height 12
paste input "**********"
type input "**********"
click at [622, 302] on button "Adjudicar" at bounding box center [621, 302] width 29 height 13
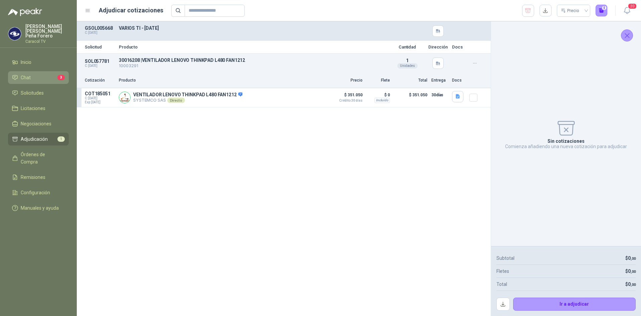
click at [32, 74] on li "Chat 3" at bounding box center [38, 77] width 53 height 7
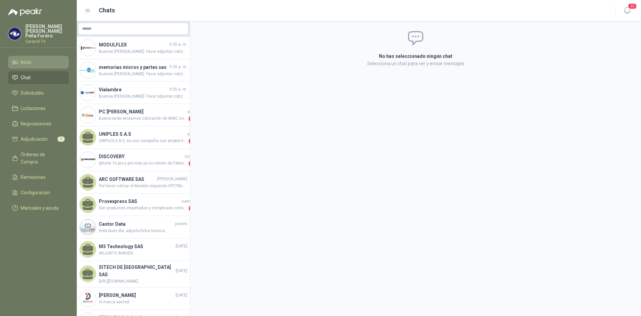
click at [33, 58] on li "Inicio" at bounding box center [38, 61] width 53 height 7
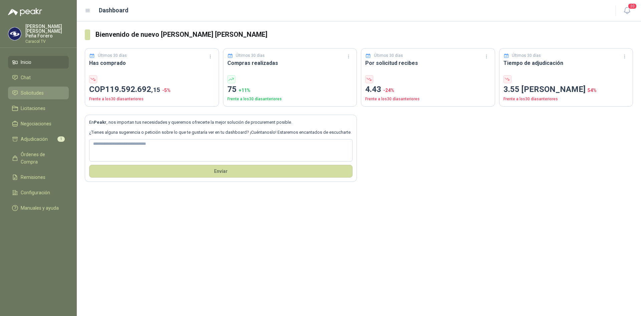
click at [31, 89] on span "Solicitudes" at bounding box center [32, 92] width 23 height 7
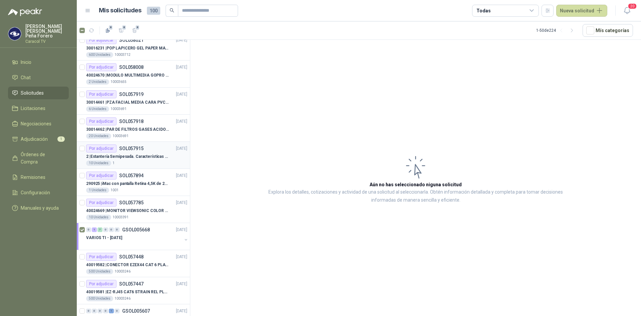
scroll to position [67, 0]
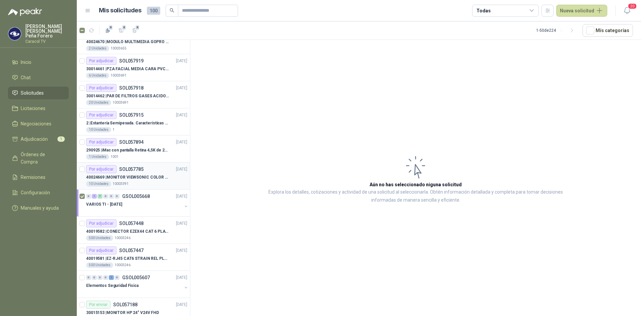
click at [127, 176] on p "40024669 | MONITOR VIEWSONIC COLOR PRO VP2786-4K" at bounding box center [127, 177] width 83 height 6
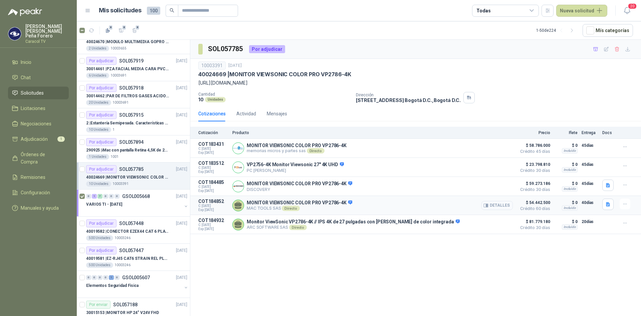
click at [495, 207] on button "Detalles" at bounding box center [496, 205] width 31 height 9
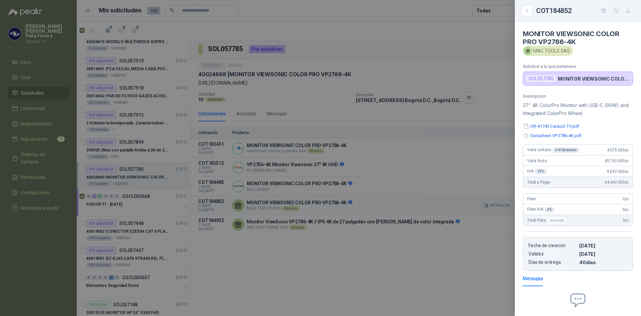
scroll to position [63, 0]
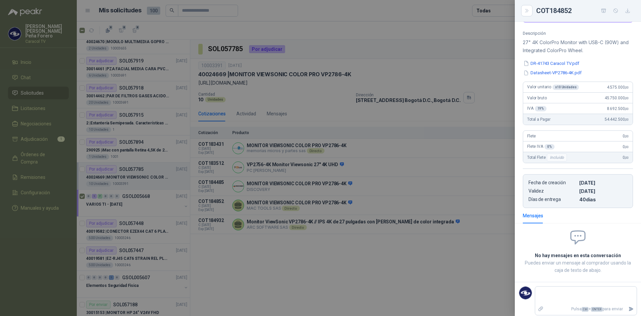
click at [414, 260] on div at bounding box center [320, 158] width 641 height 316
